Goal: Task Accomplishment & Management: Use online tool/utility

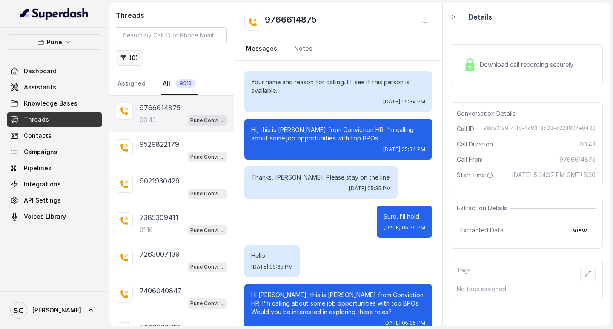
scroll to position [105, 0]
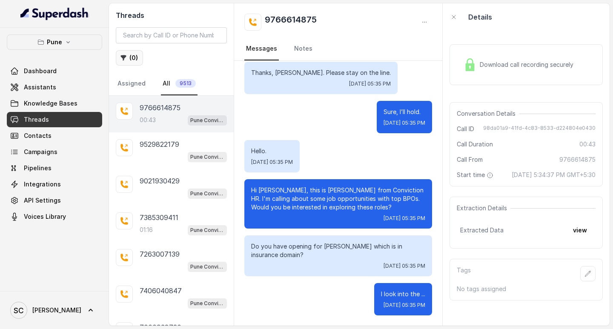
click at [121, 57] on icon "button" at bounding box center [124, 58] width 6 height 6
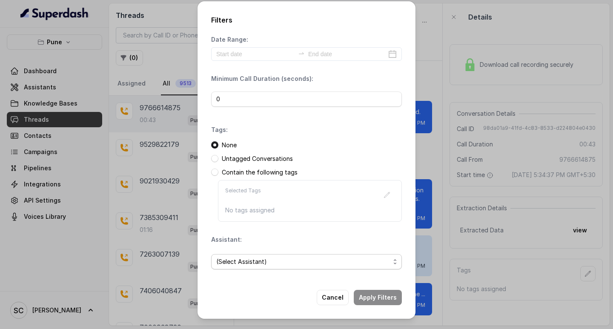
click at [245, 258] on span "(Select Assistant)" at bounding box center [303, 262] width 174 height 10
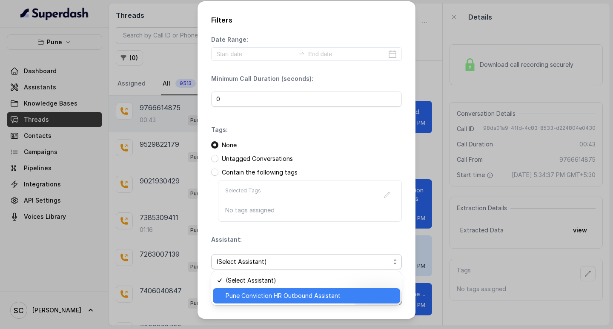
click at [259, 297] on span "Pune Conviction HR Outbound Assistant" at bounding box center [309, 296] width 169 height 10
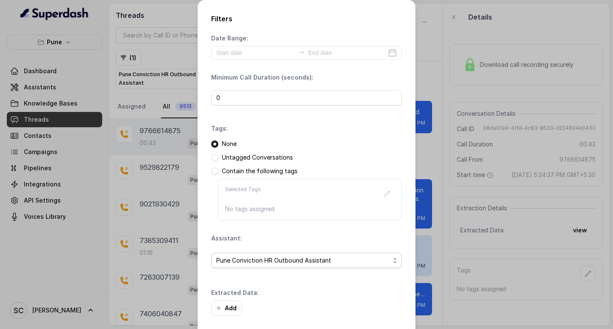
scroll to position [36, 0]
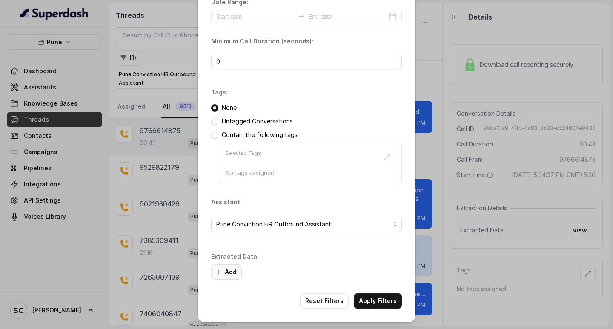
click at [232, 274] on button "Add" at bounding box center [226, 271] width 31 height 15
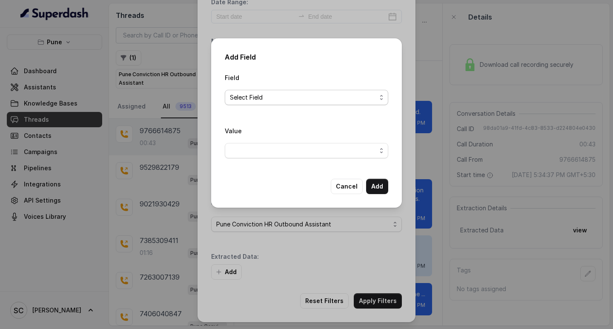
click at [242, 98] on span "Select Field" at bounding box center [303, 97] width 146 height 10
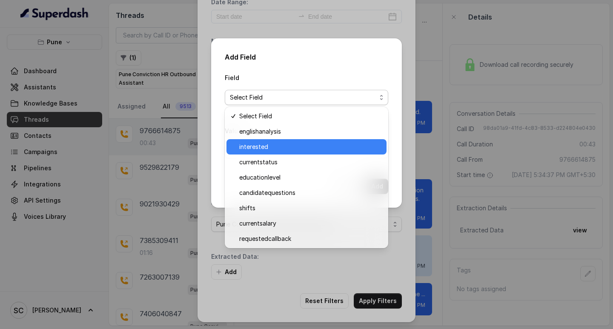
click at [245, 148] on span "interested" at bounding box center [310, 147] width 142 height 10
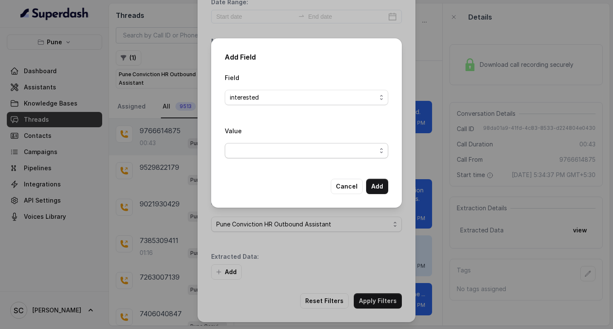
click at [246, 148] on span "button" at bounding box center [306, 150] width 163 height 15
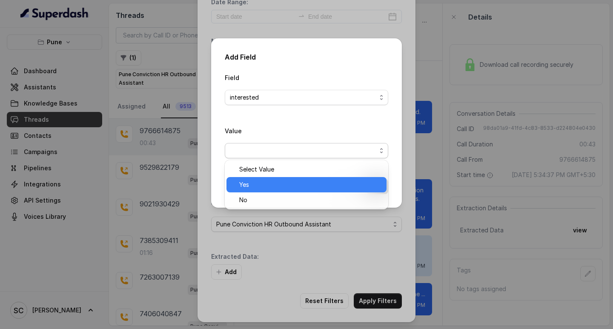
click at [254, 183] on span "Yes" at bounding box center [310, 185] width 142 height 10
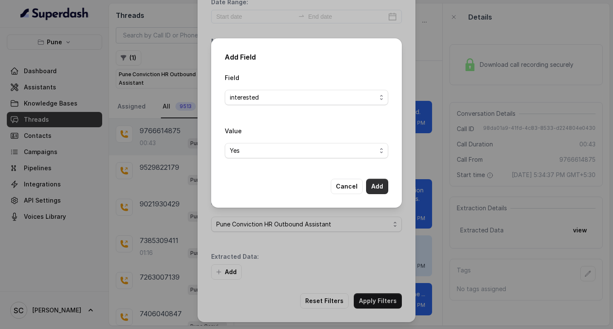
click at [372, 187] on button "Add" at bounding box center [377, 186] width 22 height 15
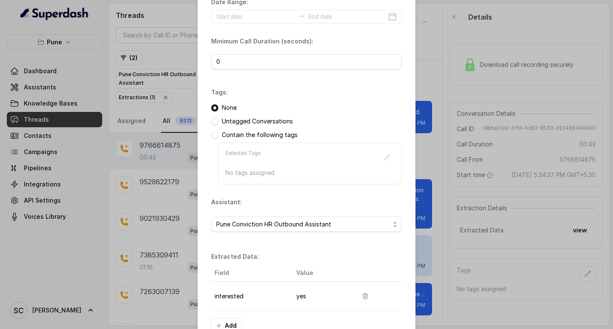
scroll to position [90, 0]
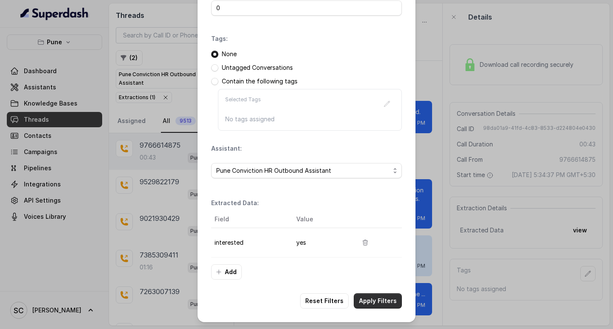
click at [374, 294] on button "Apply Filters" at bounding box center [378, 300] width 48 height 15
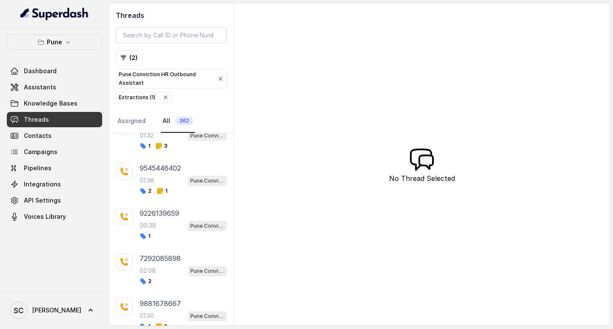
scroll to position [10419, 0]
